Goal: Information Seeking & Learning: Find contact information

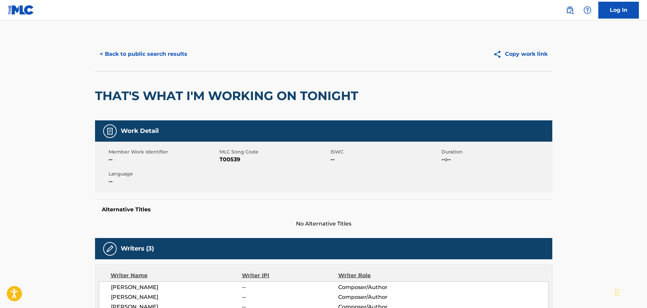
click at [135, 62] on button "< Back to public search results" at bounding box center [143, 54] width 97 height 17
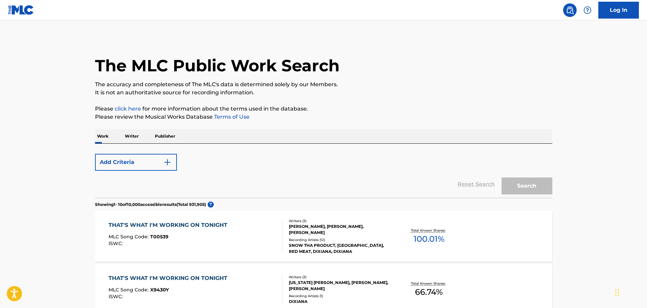
scroll to position [101, 0]
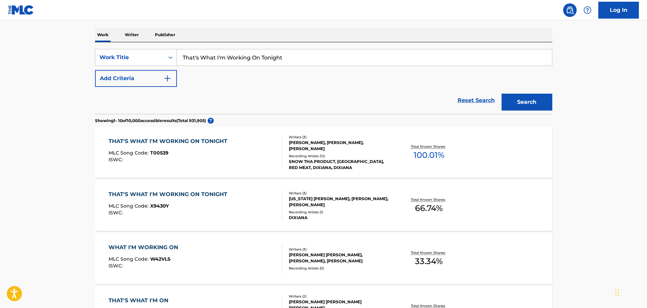
click at [197, 62] on input "That's What I'm Working On Tonight" at bounding box center [364, 57] width 375 height 16
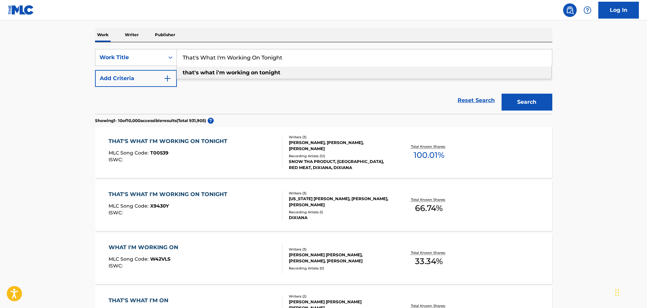
click at [197, 62] on input "That's What I'm Working On Tonight" at bounding box center [364, 57] width 375 height 16
paste input "It's Five O' Clock Somewhere"
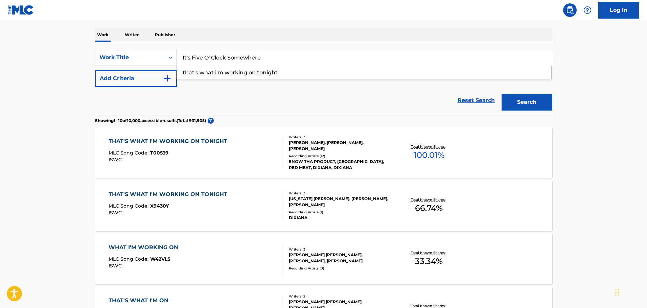
type input "It's Five O' Clock Somewhere"
click at [155, 78] on button "Add Criteria" at bounding box center [136, 78] width 82 height 17
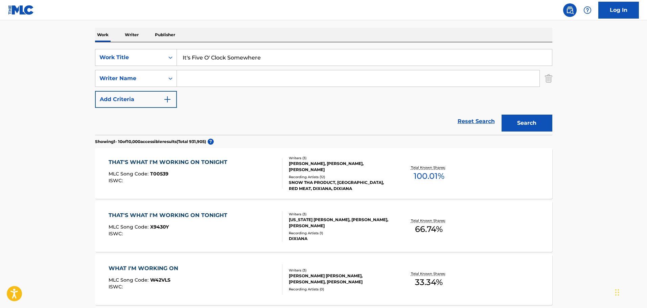
click at [184, 76] on input "Search Form" at bounding box center [358, 78] width 363 height 16
type input "Brow"
click at [501, 115] on button "Search" at bounding box center [526, 123] width 51 height 17
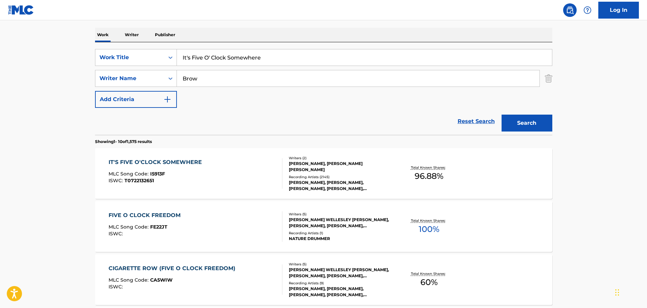
click at [196, 159] on div "IT'S FIVE O'CLOCK SOMEWHERE" at bounding box center [157, 162] width 97 height 8
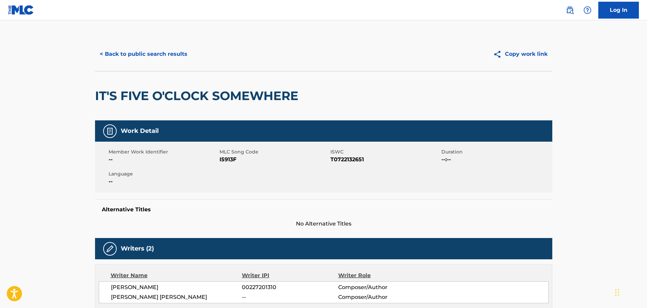
click at [147, 53] on button "< Back to public search results" at bounding box center [143, 54] width 97 height 17
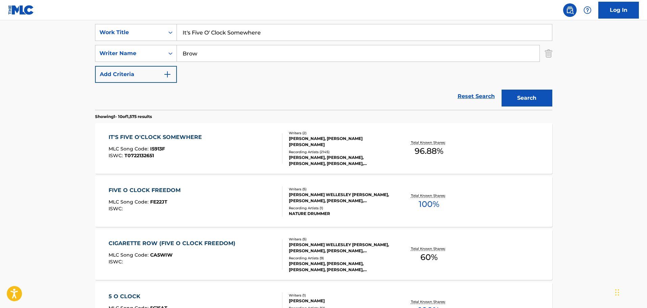
scroll to position [135, 0]
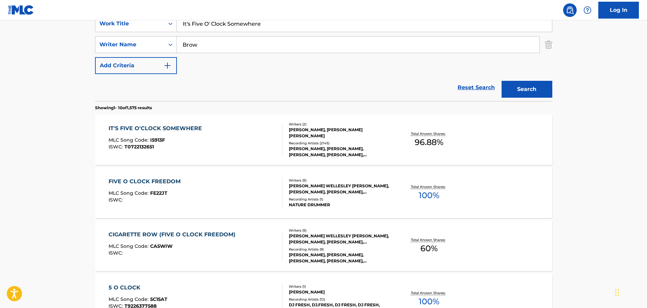
click at [178, 136] on div "IT'S FIVE O'CLOCK SOMEWHERE MLC Song Code : I5913F ISWC : T0722132651" at bounding box center [157, 139] width 97 height 30
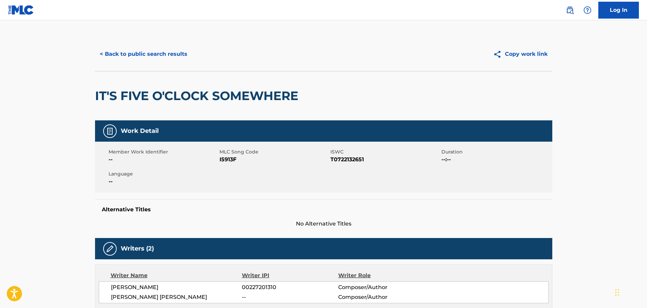
click at [145, 46] on button "< Back to public search results" at bounding box center [143, 54] width 97 height 17
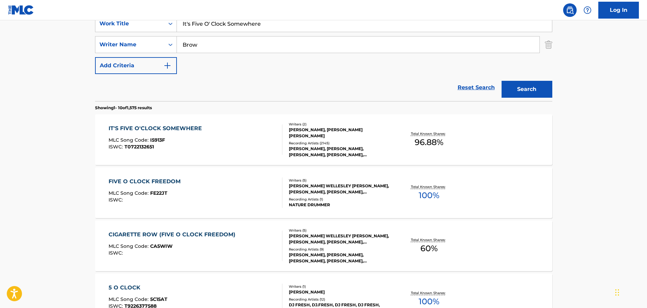
click at [224, 28] on input "It's Five O' Clock Somewhere" at bounding box center [364, 24] width 375 height 16
paste input "'ll Go On Loving You"
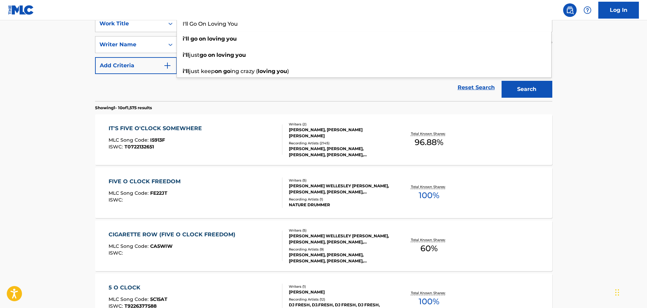
type input "I'll Go On Loving You"
click at [81, 47] on main "The MLC Public Work Search The accuracy and completeness of The MLC's data is d…" at bounding box center [323, 283] width 647 height 796
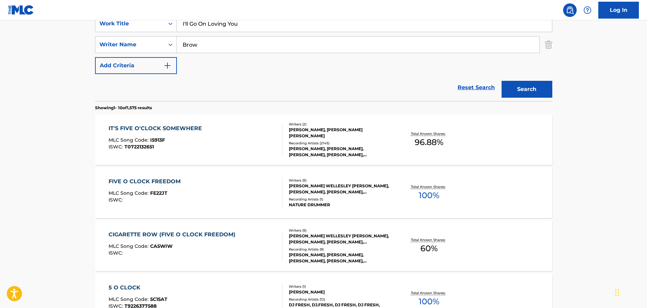
click at [207, 46] on input "Brow" at bounding box center [358, 45] width 363 height 16
type input "[PERSON_NAME]"
click at [501, 81] on button "Search" at bounding box center [526, 89] width 51 height 17
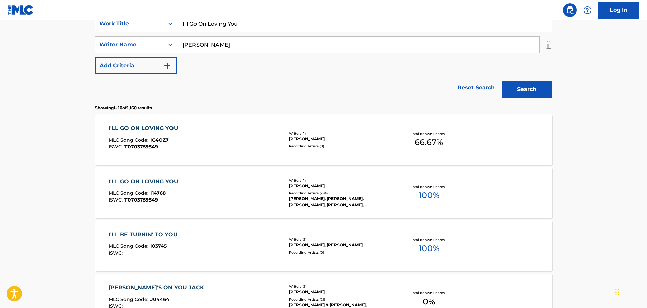
click at [341, 147] on div "Recording Artists ( 0 )" at bounding box center [340, 146] width 102 height 5
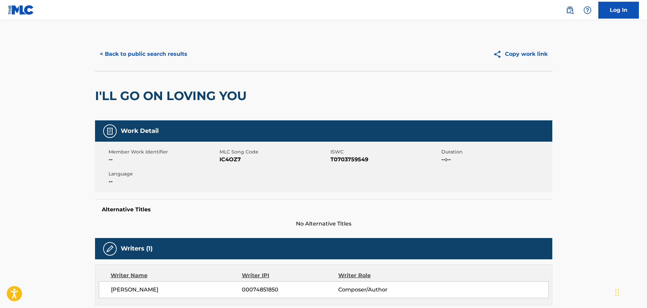
click at [159, 53] on button "< Back to public search results" at bounding box center [143, 54] width 97 height 17
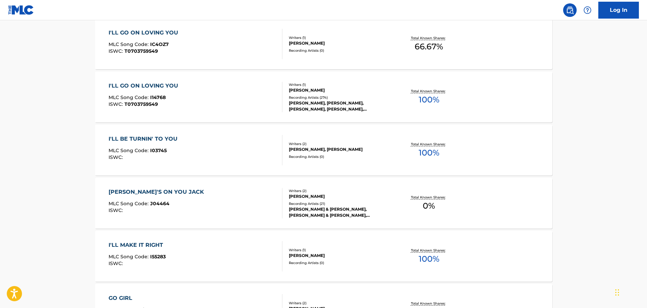
scroll to position [271, 0]
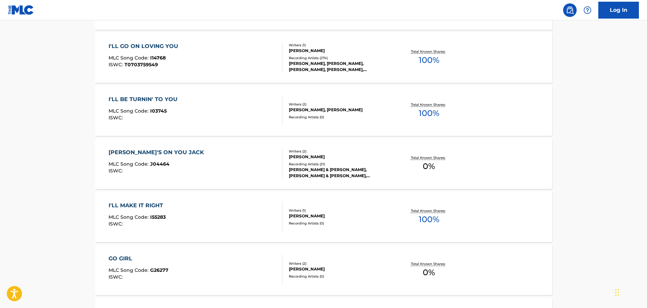
click at [232, 131] on div "I'LL BE TURNIN' TO YOU MLC Song Code : I03745 ISWC : Writers ( 2 ) [PERSON_NAME…" at bounding box center [323, 110] width 457 height 51
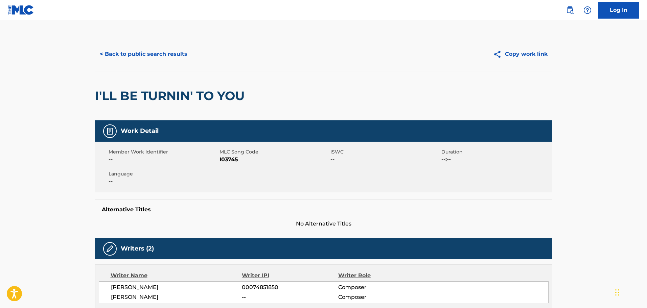
click at [165, 56] on button "< Back to public search results" at bounding box center [143, 54] width 97 height 17
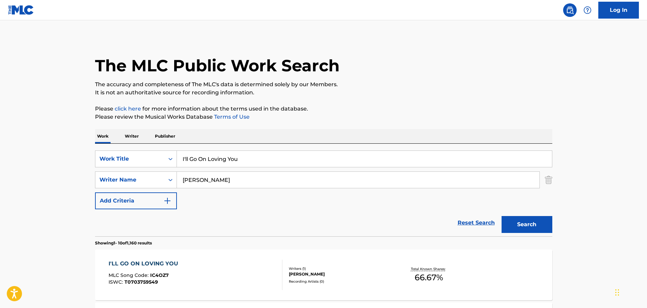
scroll to position [309, 0]
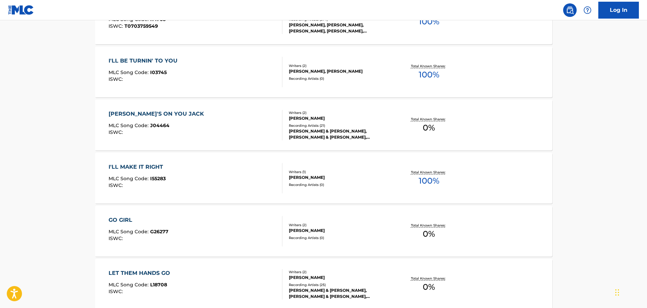
click at [218, 72] on div "I'LL BE TURNIN' TO YOU MLC Song Code : I03745 ISWC :" at bounding box center [196, 72] width 174 height 30
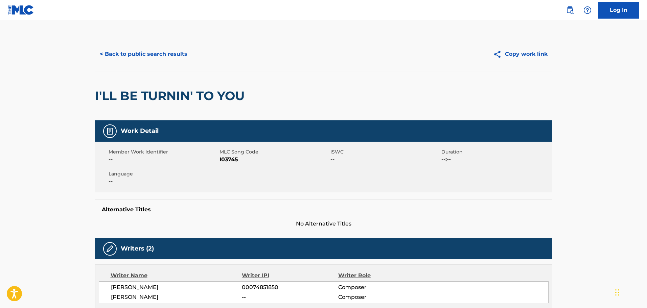
click at [174, 66] on div "< Back to public search results Copy work link" at bounding box center [323, 54] width 457 height 34
click at [173, 61] on button "< Back to public search results" at bounding box center [143, 54] width 97 height 17
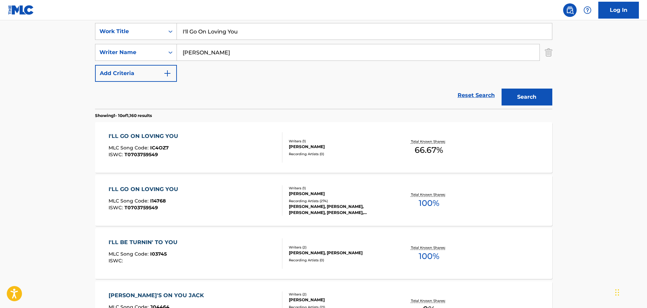
scroll to position [77, 0]
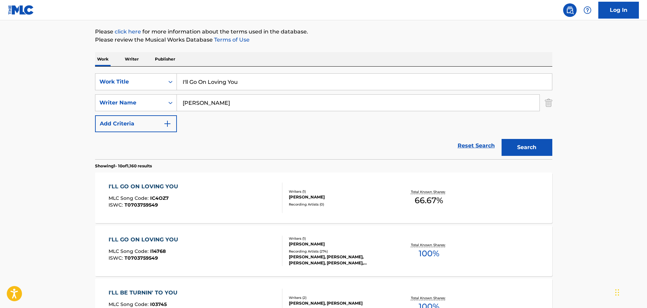
click at [199, 81] on input "I'll Go On Loving You" at bounding box center [364, 82] width 375 height 16
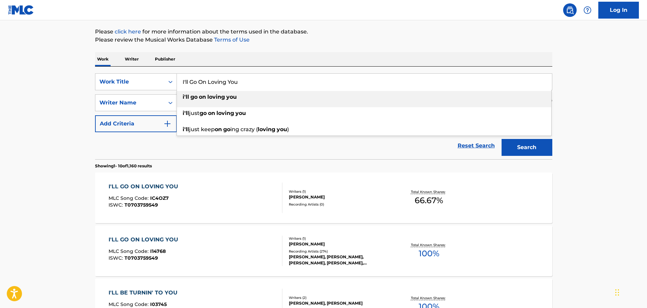
click at [199, 81] on input "I'll Go On Loving You" at bounding box center [364, 82] width 375 height 16
paste input "t's Alright To Be A Redneck"
type input "It's Alright To Be A Redneck"
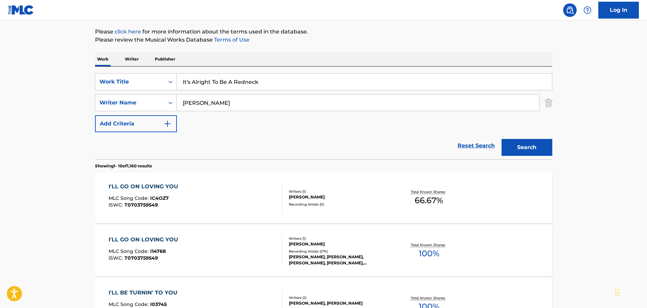
click at [206, 97] on input "[PERSON_NAME]" at bounding box center [358, 103] width 363 height 16
type input "[PERSON_NAME]"
click at [501, 139] on button "Search" at bounding box center [526, 147] width 51 height 17
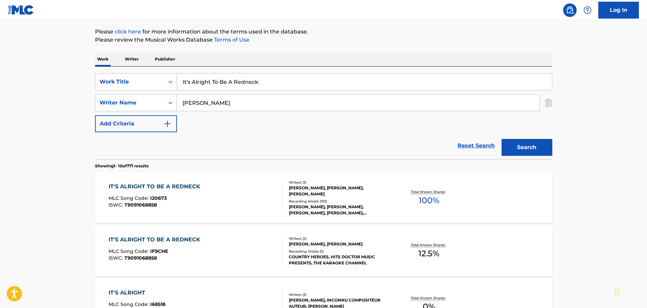
click at [220, 200] on div "IT'S ALRIGHT TO BE A REDNECK MLC Song Code : I20673 ISWC : T9091068858" at bounding box center [196, 198] width 174 height 30
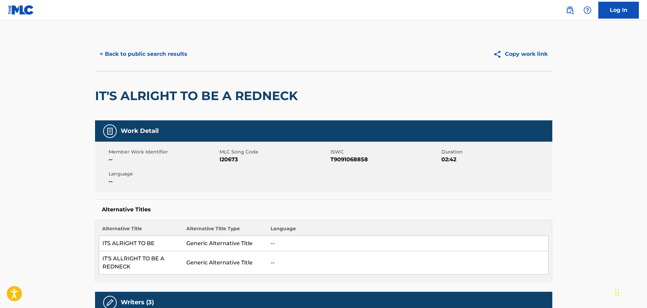
click at [135, 49] on button "< Back to public search results" at bounding box center [143, 54] width 97 height 17
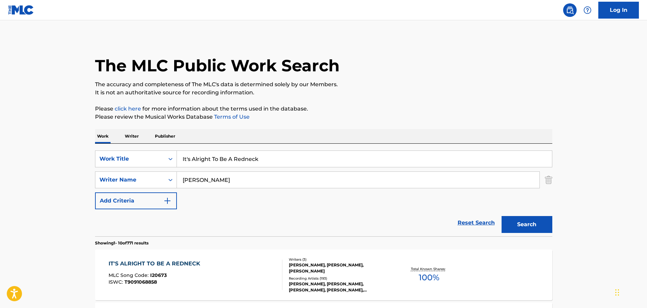
scroll to position [77, 0]
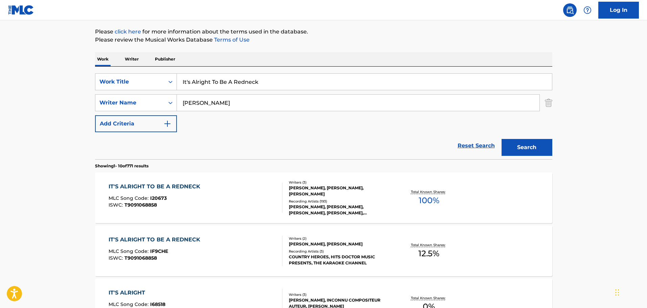
click at [182, 189] on div "IT'S ALRIGHT TO BE A REDNECK" at bounding box center [156, 187] width 95 height 8
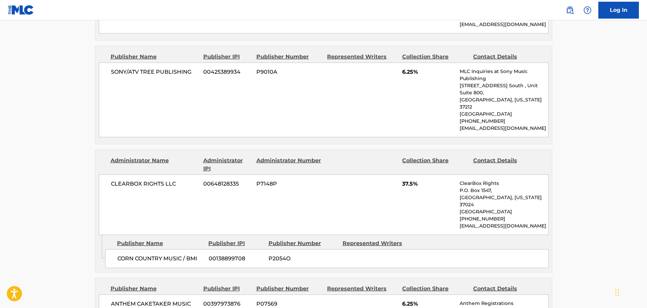
scroll to position [609, 0]
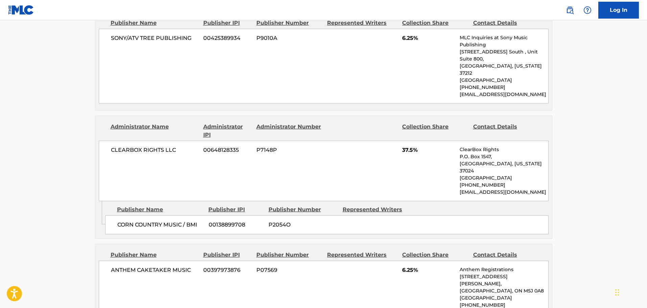
click at [511, 308] on p "[EMAIL_ADDRESS][DOMAIN_NAME]" at bounding box center [504, 312] width 88 height 7
click at [509, 308] on p "[EMAIL_ADDRESS][DOMAIN_NAME]" at bounding box center [504, 312] width 88 height 7
copy div "[EMAIL_ADDRESS][DOMAIN_NAME] Total shares: 100 %"
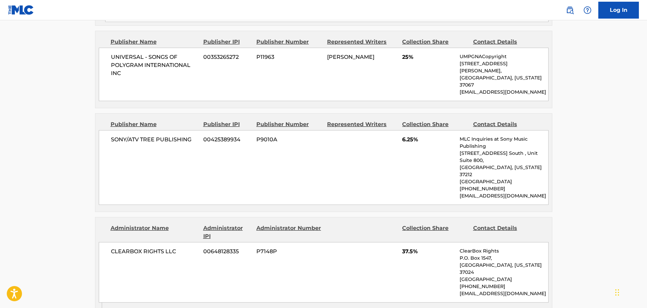
scroll to position [575, 0]
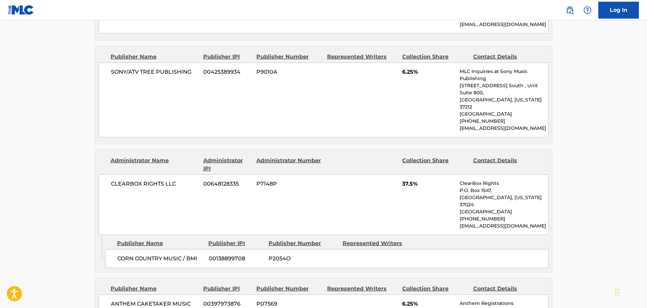
click at [484, 223] on p "[EMAIL_ADDRESS][DOMAIN_NAME]" at bounding box center [504, 226] width 88 height 7
copy div "[EMAIL_ADDRESS][DOMAIN_NAME] Admin Original Publisher Connecting Line"
click at [462, 223] on p "[EMAIL_ADDRESS][DOMAIN_NAME]" at bounding box center [504, 226] width 88 height 7
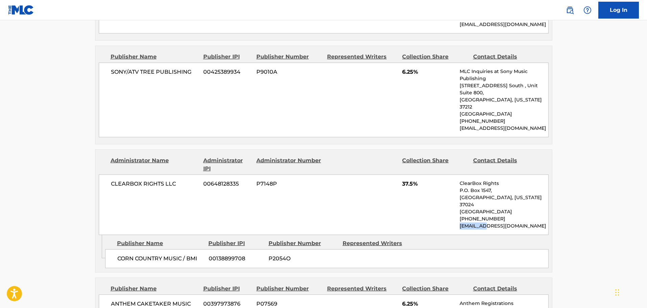
click at [462, 223] on p "[EMAIL_ADDRESS][DOMAIN_NAME]" at bounding box center [504, 226] width 88 height 7
